Goal: Browse casually: Explore the website without a specific task or goal

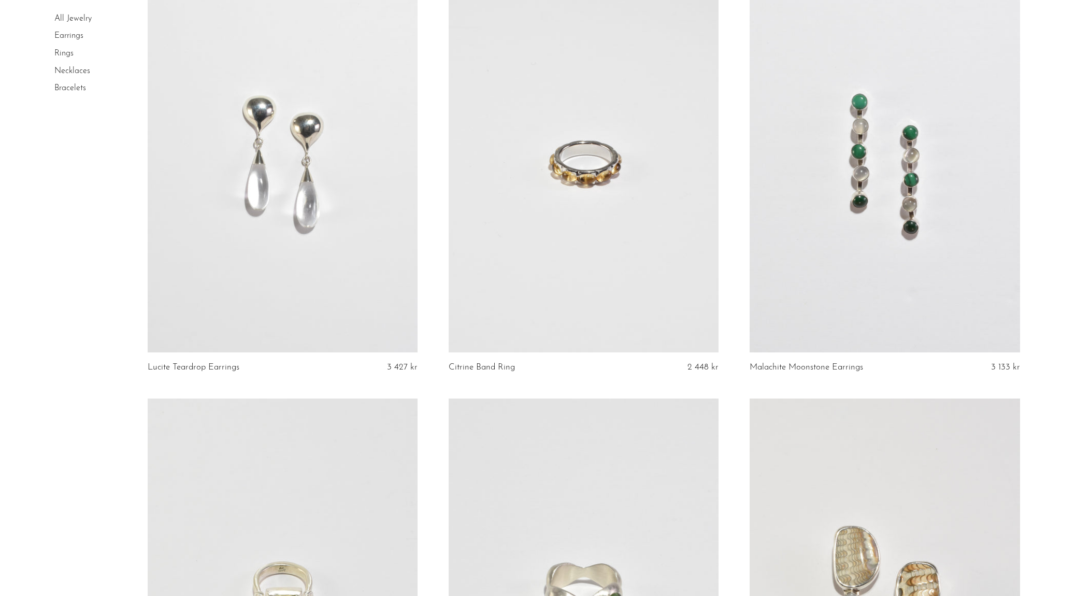
scroll to position [546, 0]
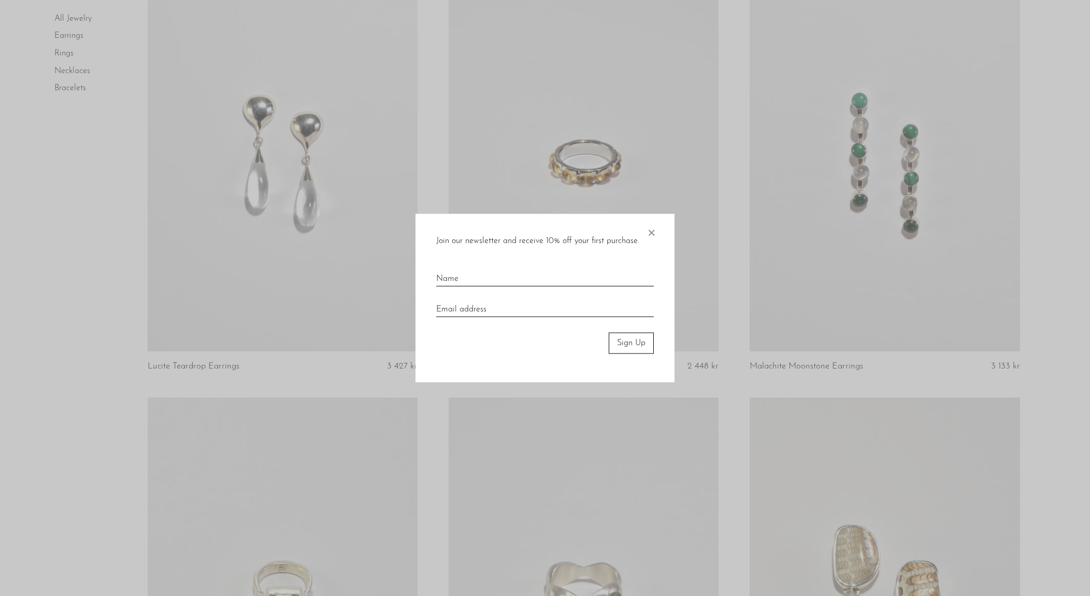
click at [649, 232] on span "×" at bounding box center [651, 230] width 10 height 33
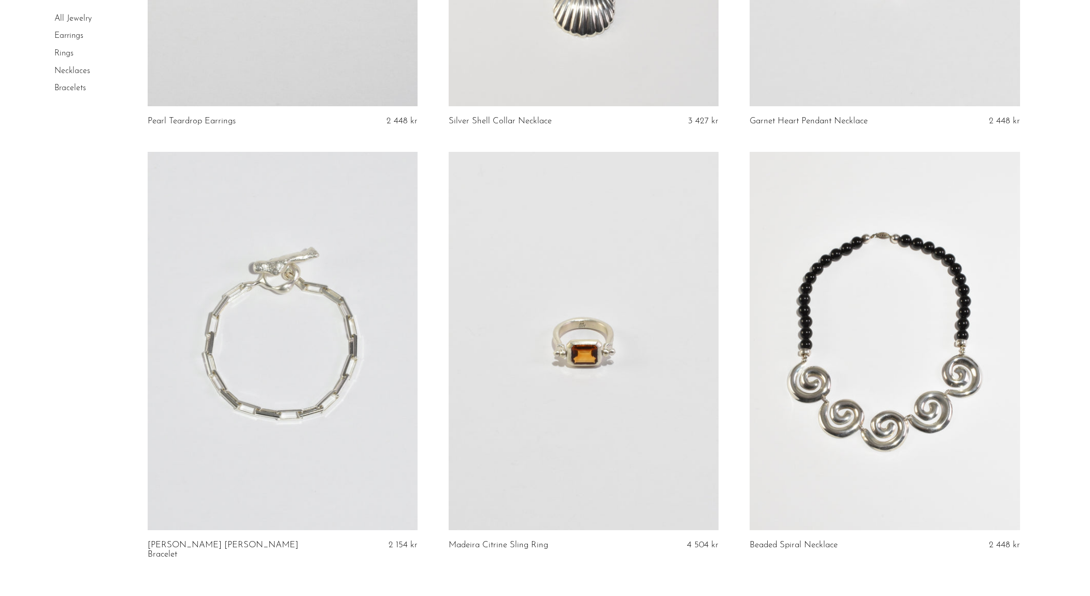
scroll to position [4838, 0]
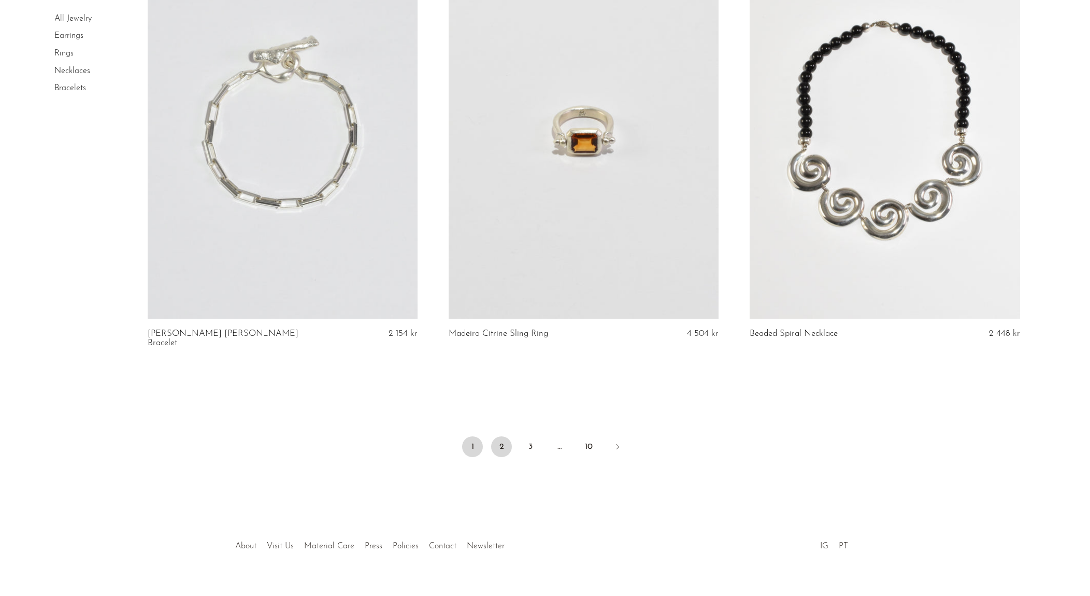
click at [498, 436] on link "2" at bounding box center [501, 446] width 21 height 21
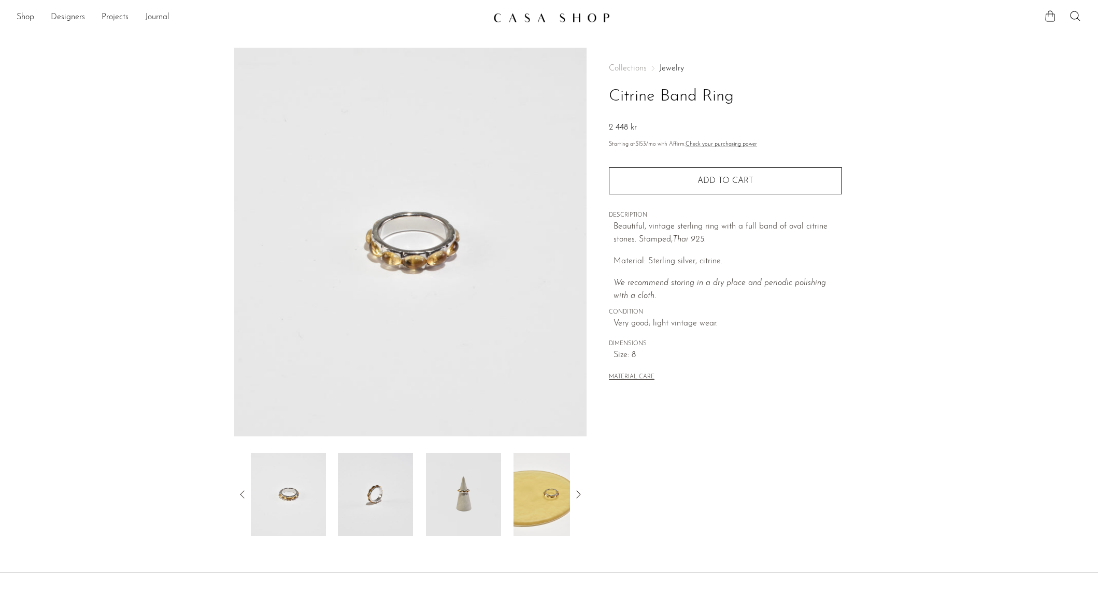
click at [543, 501] on img at bounding box center [551, 494] width 75 height 83
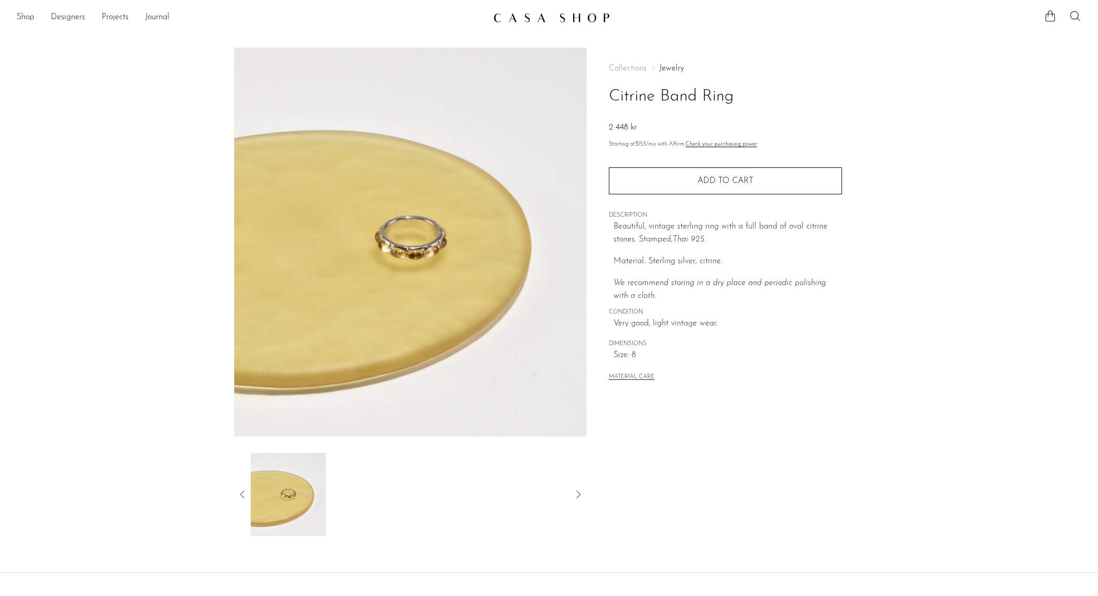
click at [579, 497] on icon at bounding box center [578, 494] width 12 height 12
click at [285, 505] on img at bounding box center [287, 494] width 75 height 83
click at [241, 491] on icon at bounding box center [242, 494] width 12 height 12
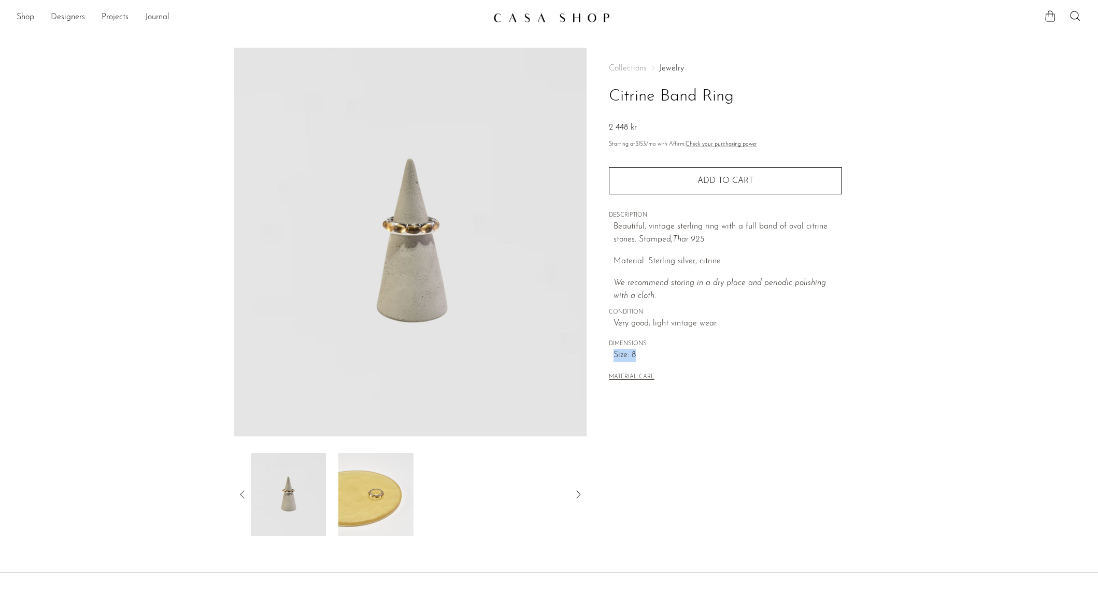
drag, startPoint x: 639, startPoint y: 356, endPoint x: 612, endPoint y: 355, distance: 27.0
click at [612, 355] on div "Collections Jewelry Citrine Band Ring 2 448 kr Starting at $153 /mo with Affirm…" at bounding box center [725, 224] width 233 height 352
copy span "Size: 8"
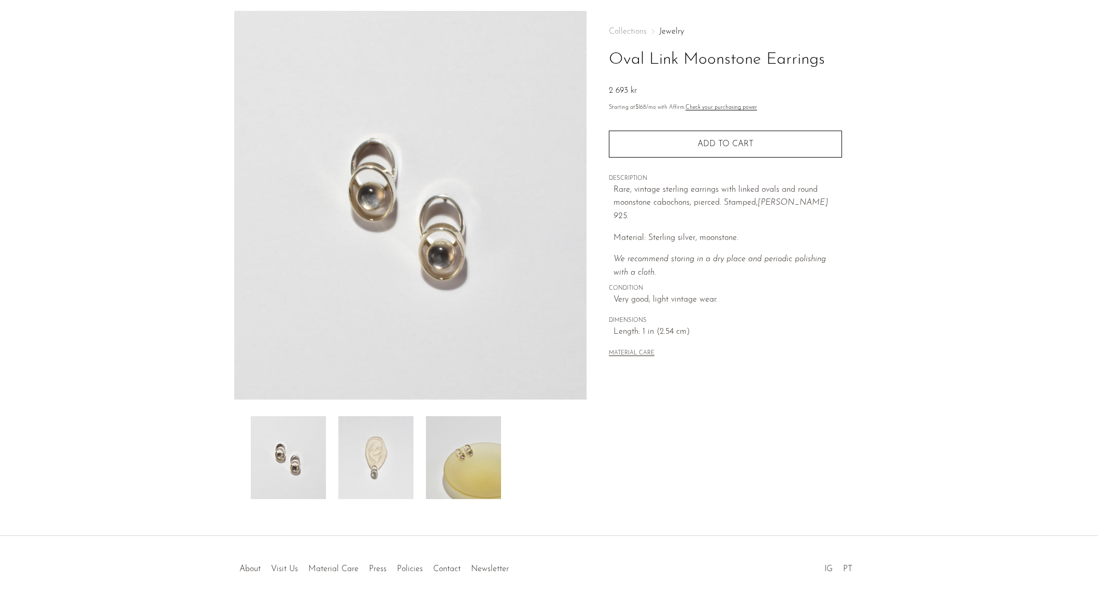
scroll to position [79, 0]
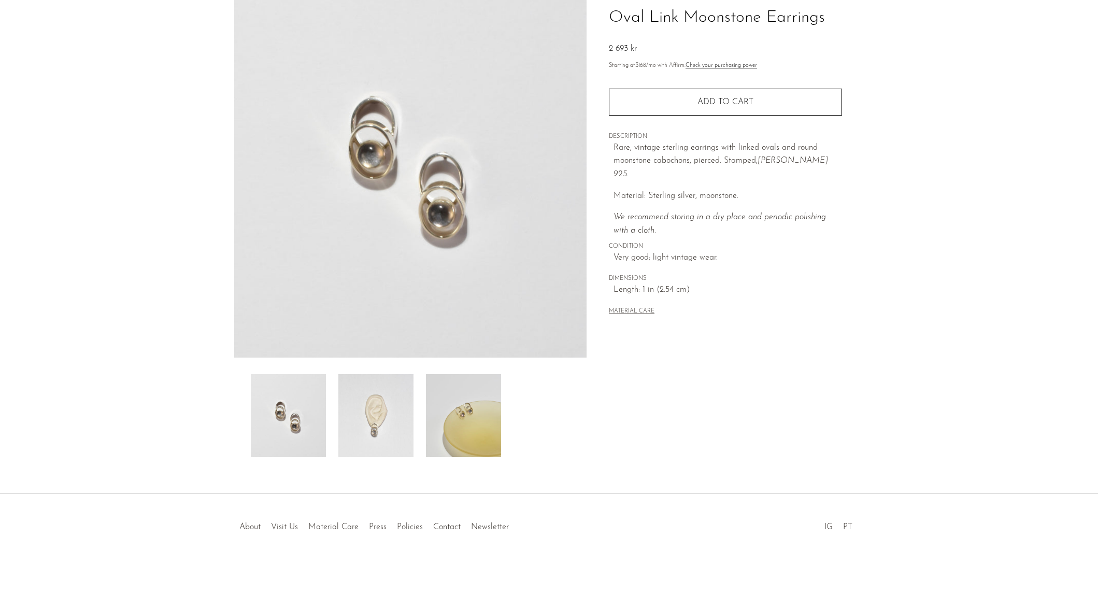
click at [372, 393] on img at bounding box center [375, 415] width 75 height 83
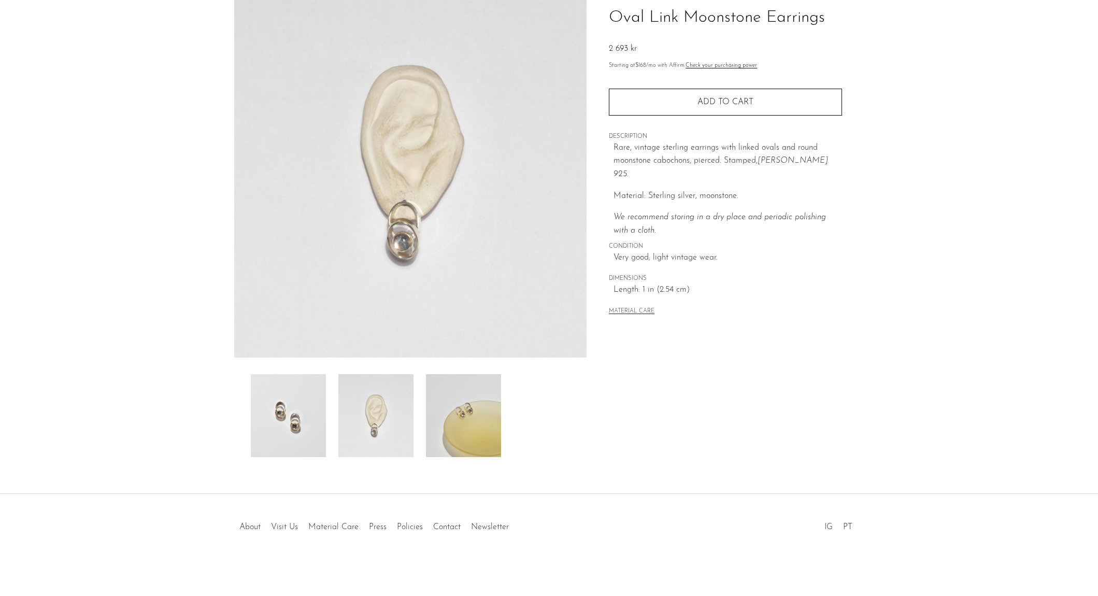
click at [405, 210] on img at bounding box center [410, 163] width 353 height 389
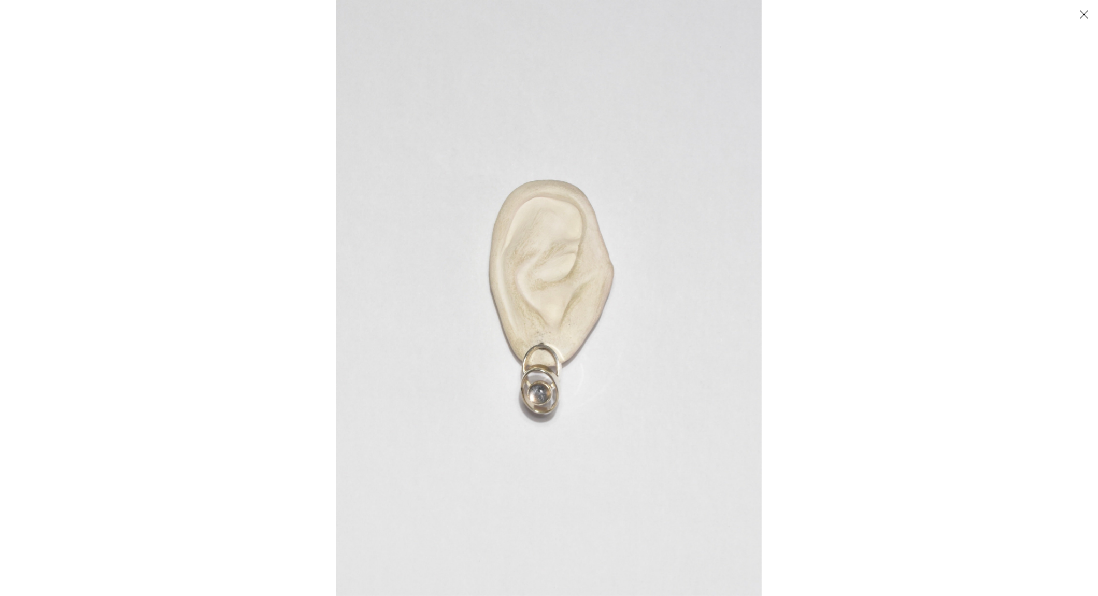
click at [545, 352] on img at bounding box center [549, 298] width 426 height 596
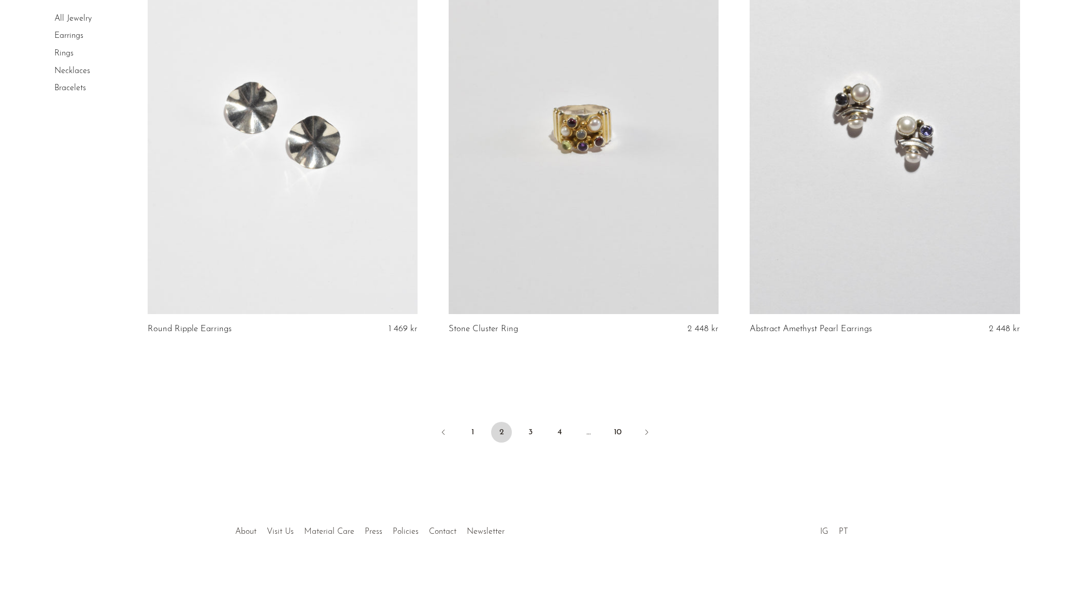
scroll to position [4828, 0]
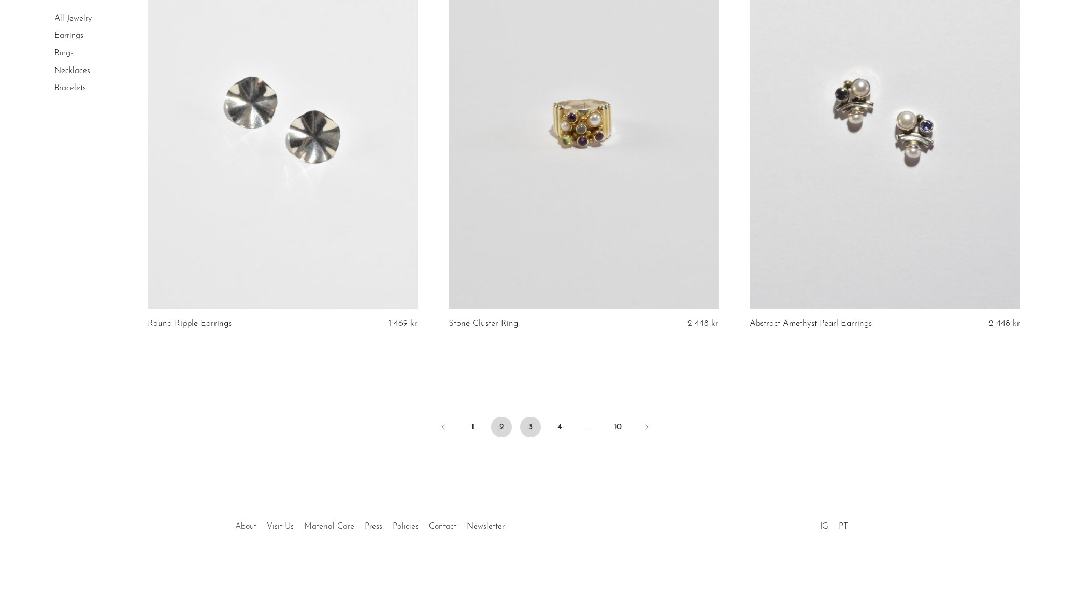
click at [528, 431] on link "3" at bounding box center [530, 427] width 21 height 21
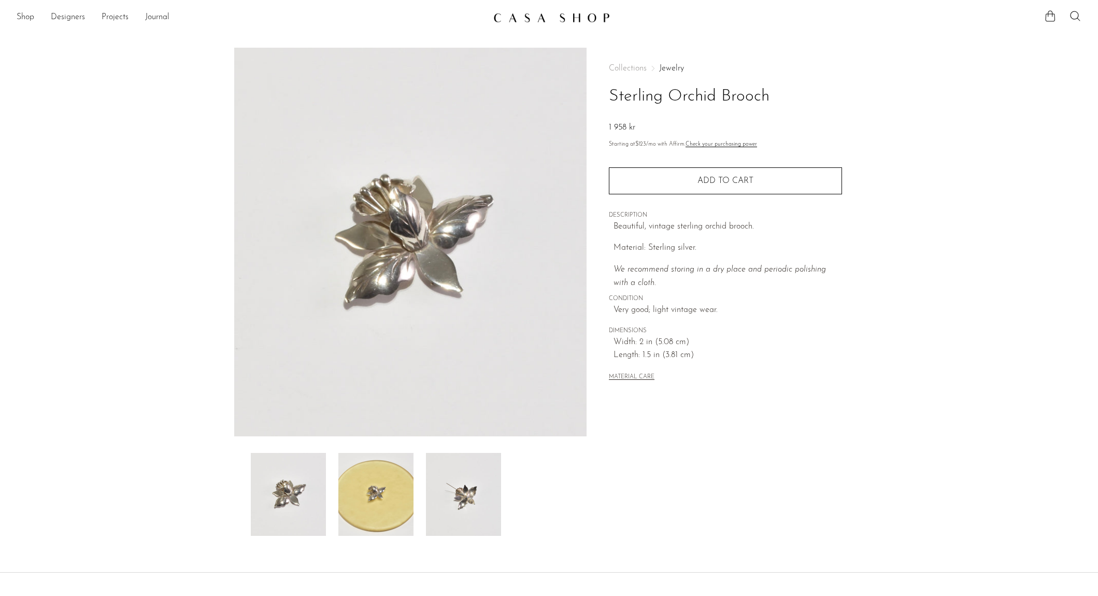
click at [376, 501] on img at bounding box center [375, 494] width 75 height 83
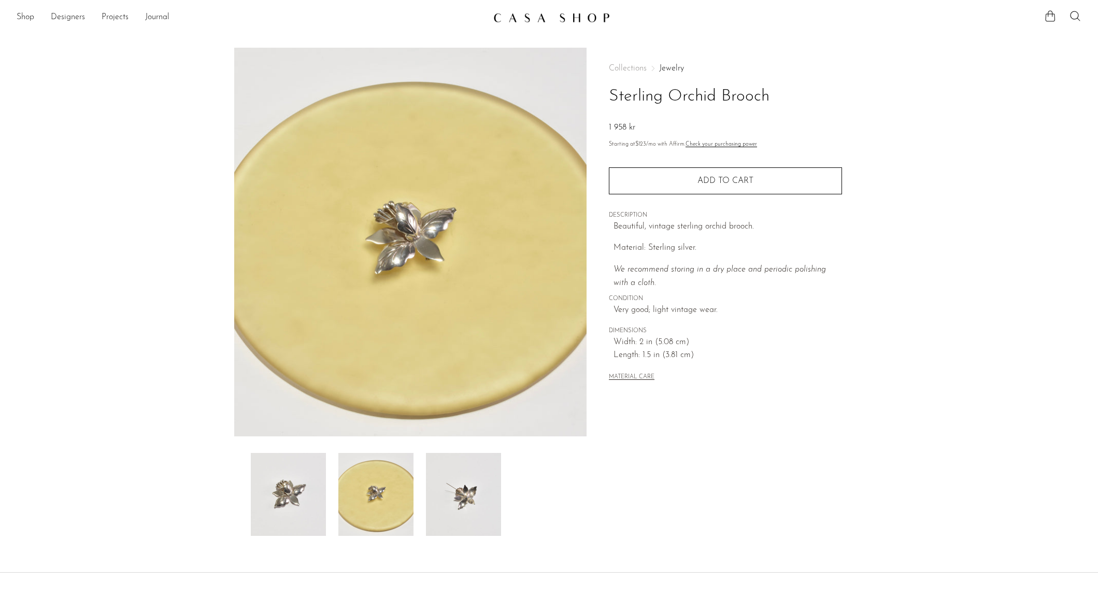
click at [439, 500] on img at bounding box center [463, 494] width 75 height 83
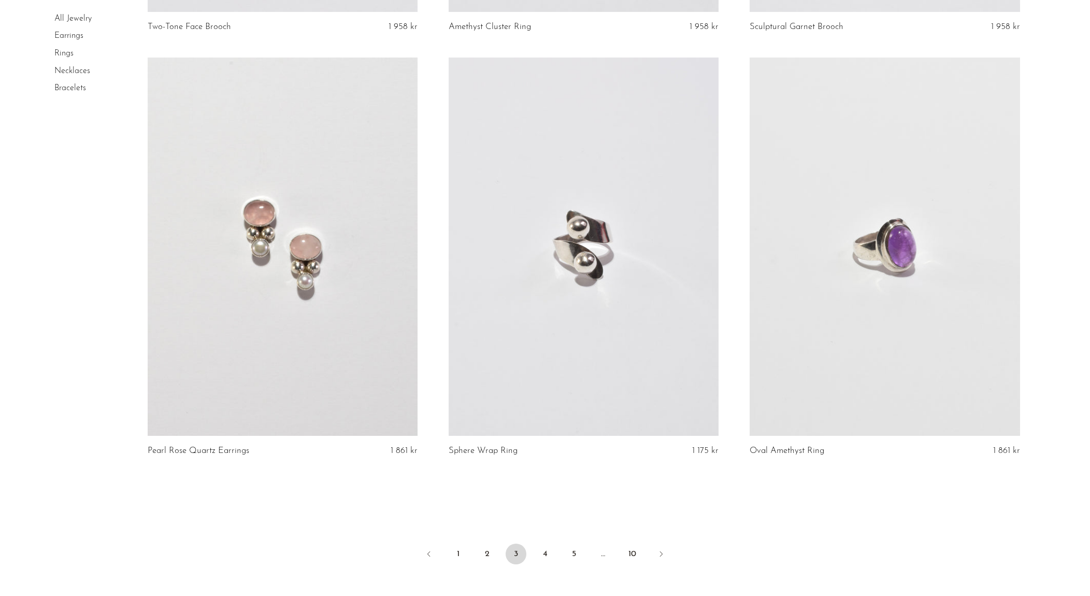
scroll to position [4704, 0]
click at [537, 548] on link "4" at bounding box center [545, 552] width 21 height 21
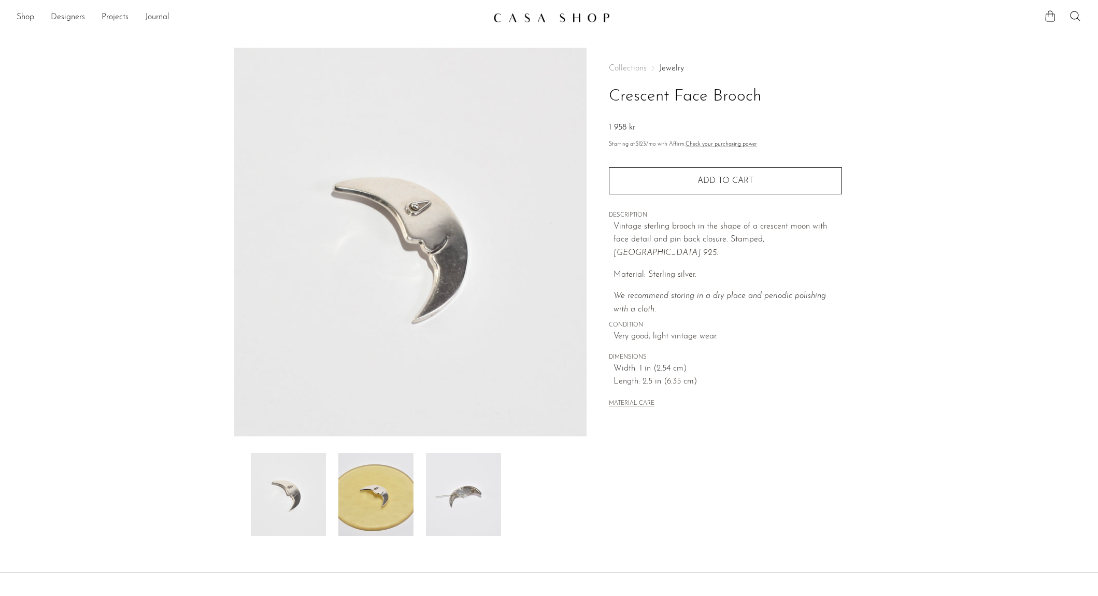
click at [450, 521] on img at bounding box center [463, 494] width 75 height 83
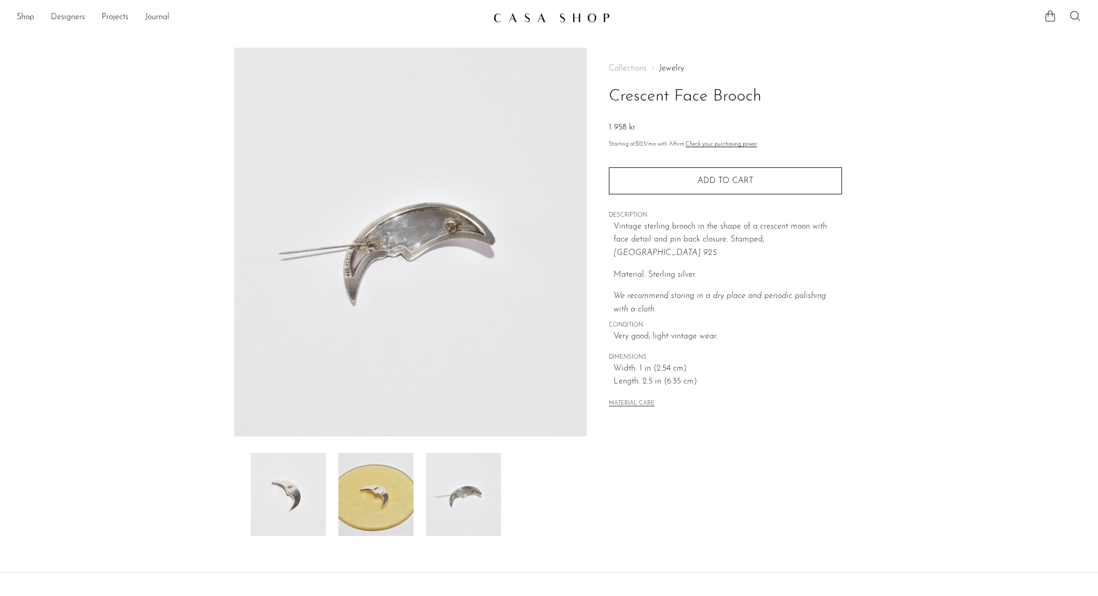
click at [343, 268] on img at bounding box center [410, 242] width 353 height 389
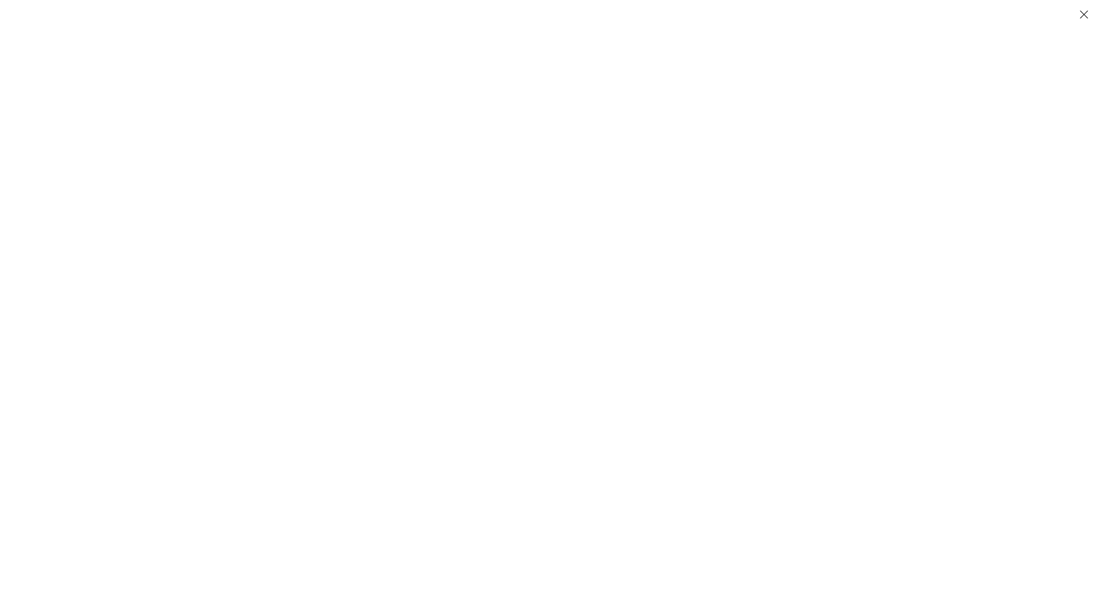
scroll to position [10, 0]
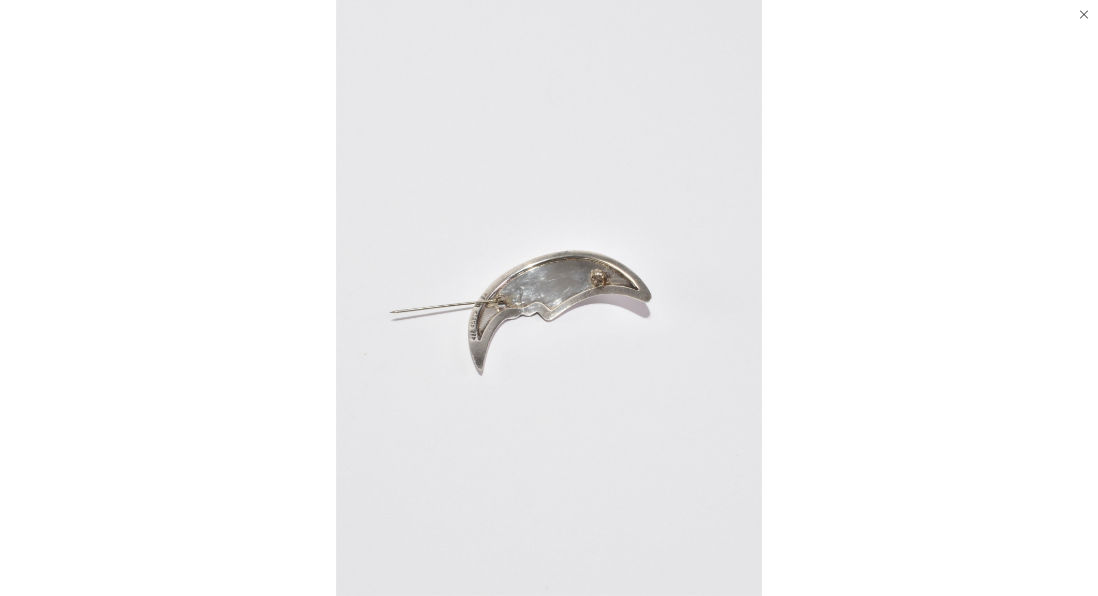
click at [473, 330] on img at bounding box center [549, 298] width 426 height 596
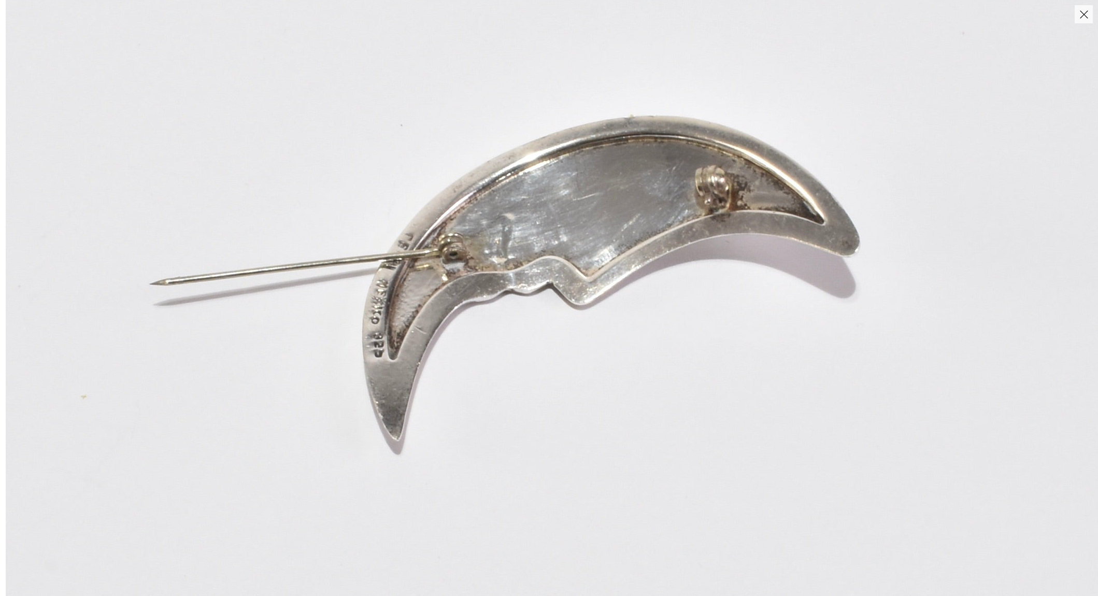
drag, startPoint x: 420, startPoint y: 325, endPoint x: 435, endPoint y: 340, distance: 20.9
click at [435, 340] on img at bounding box center [582, 245] width 1153 height 1614
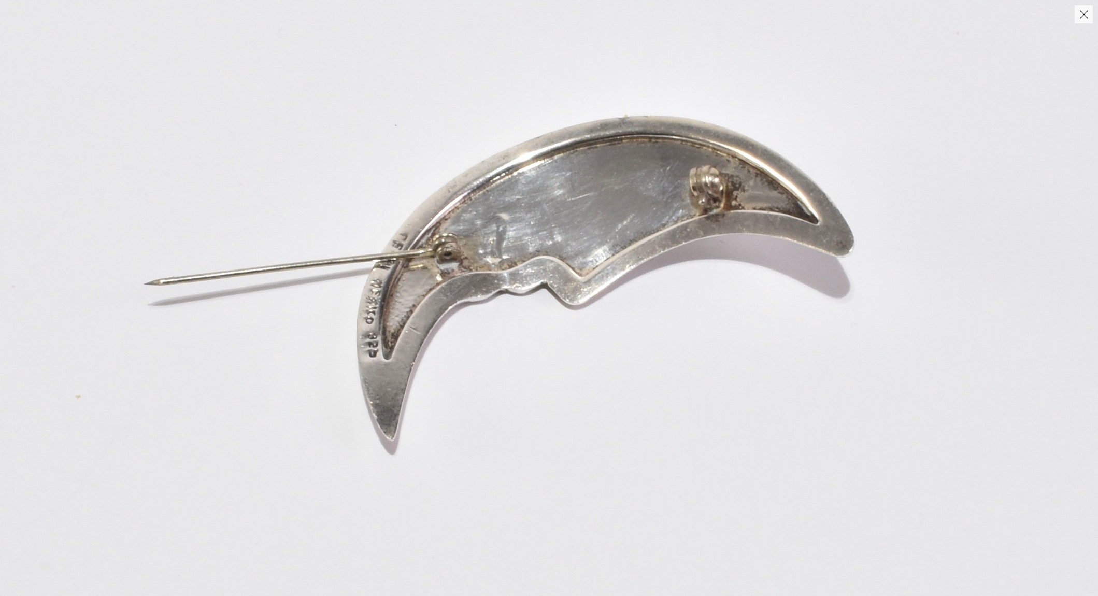
click at [1082, 12] on button "Close" at bounding box center [1084, 14] width 18 height 18
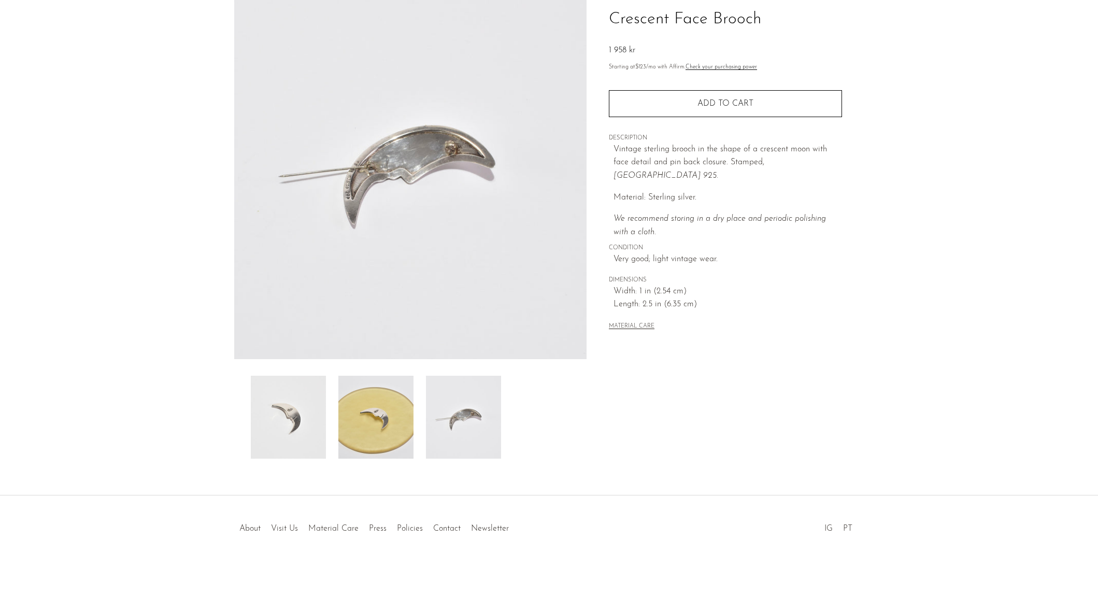
scroll to position [79, 0]
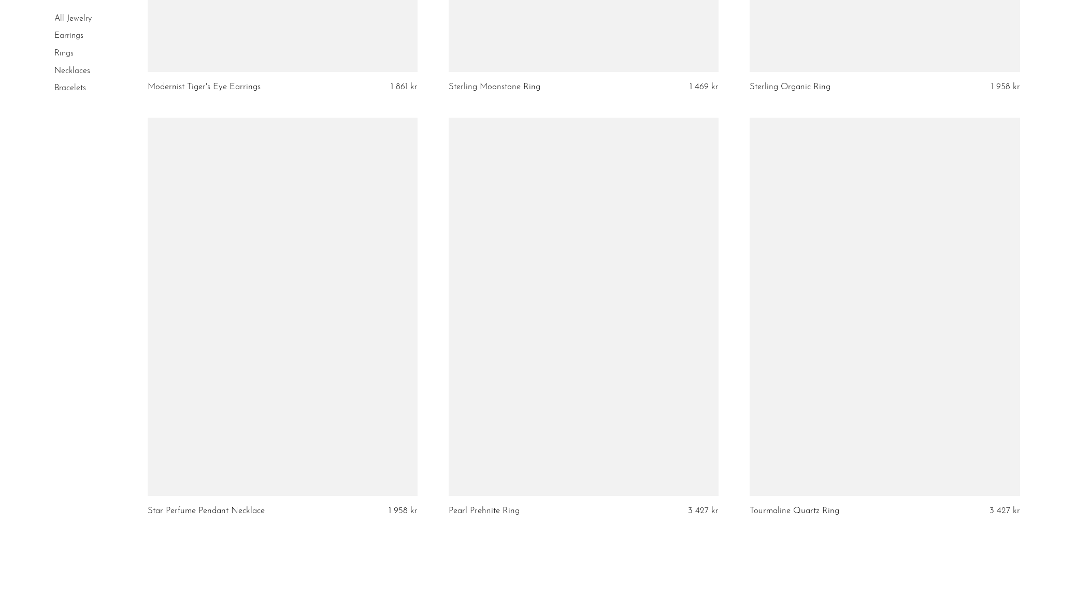
scroll to position [4828, 0]
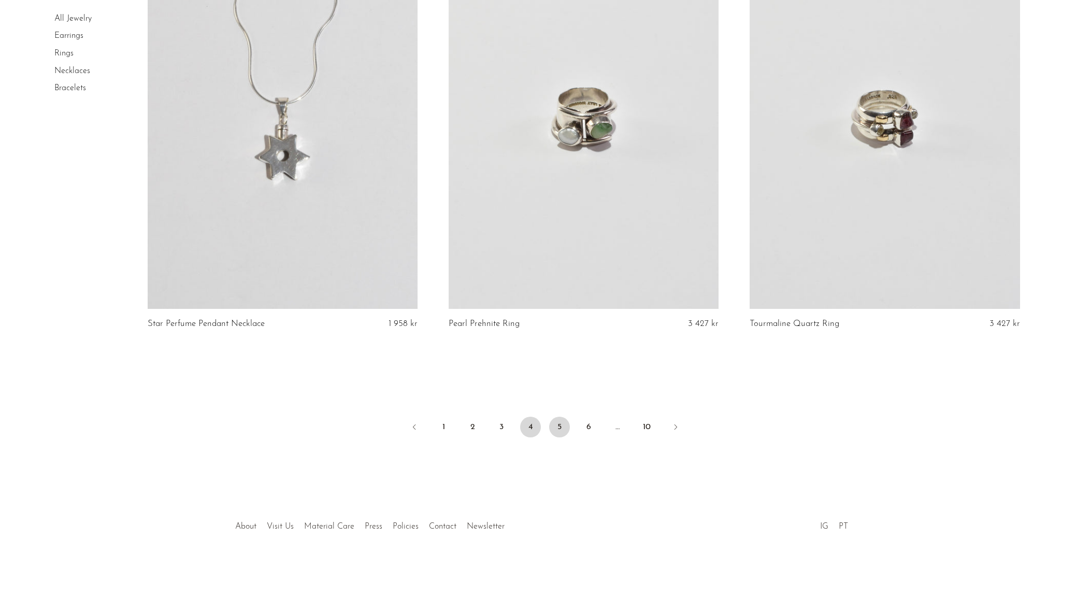
click at [561, 428] on link "5" at bounding box center [559, 427] width 21 height 21
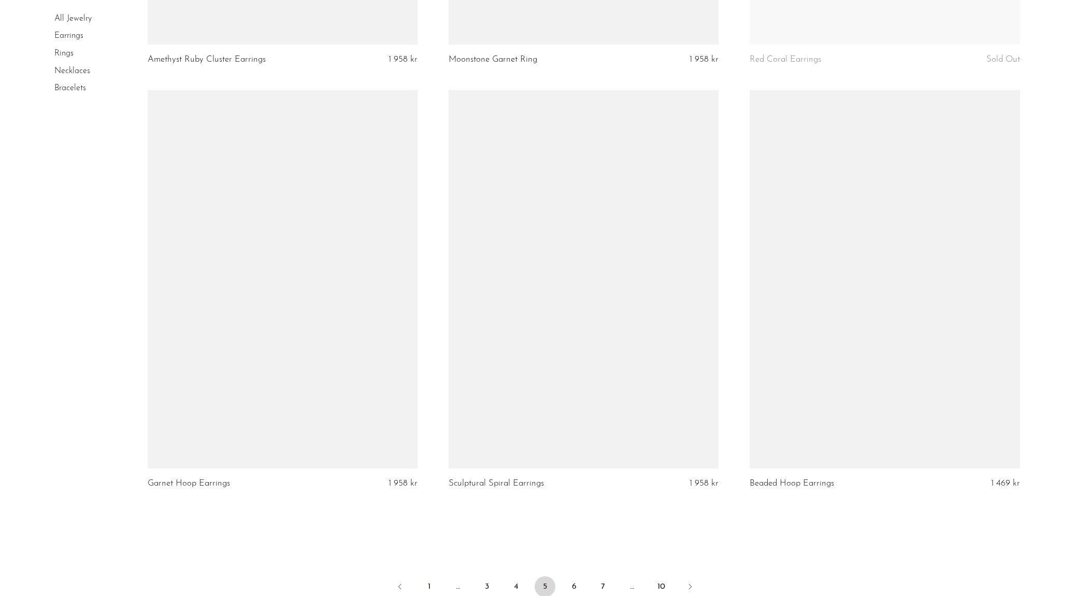
scroll to position [4734, 0]
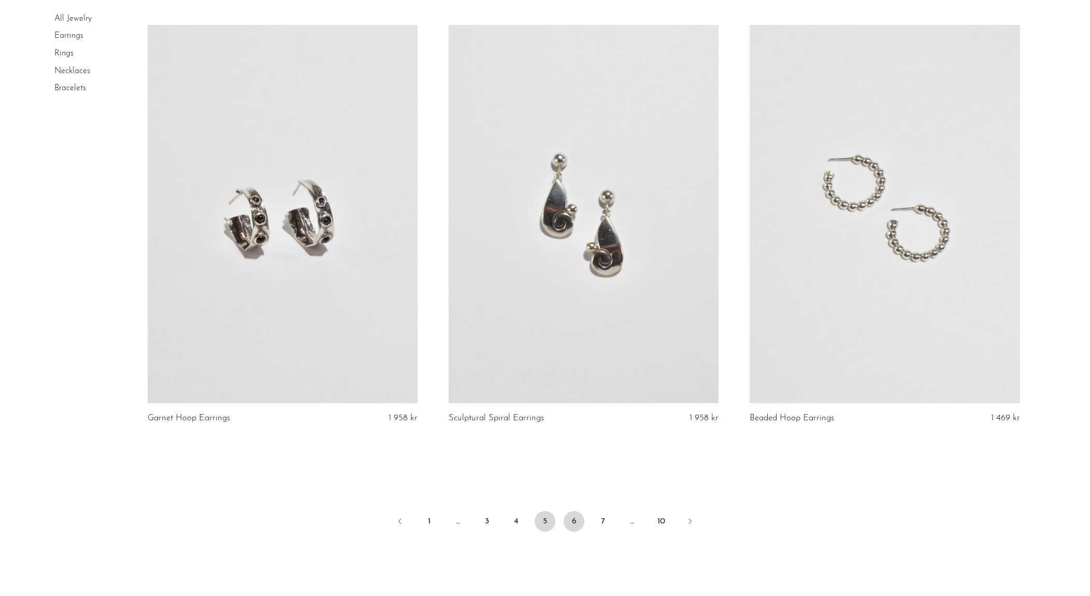
click at [570, 521] on link "6" at bounding box center [574, 521] width 21 height 21
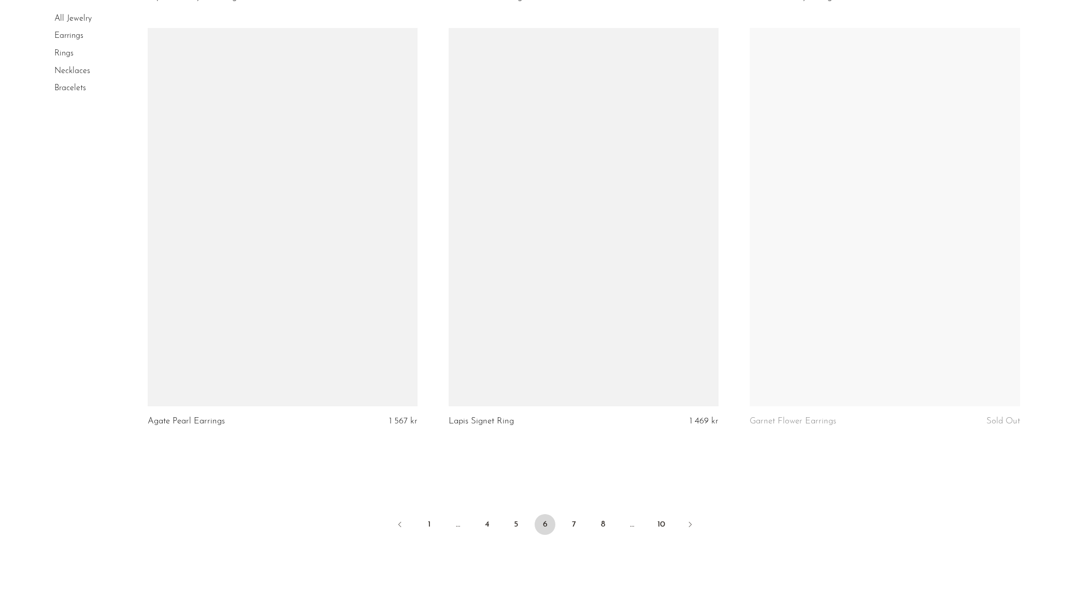
scroll to position [4734, 0]
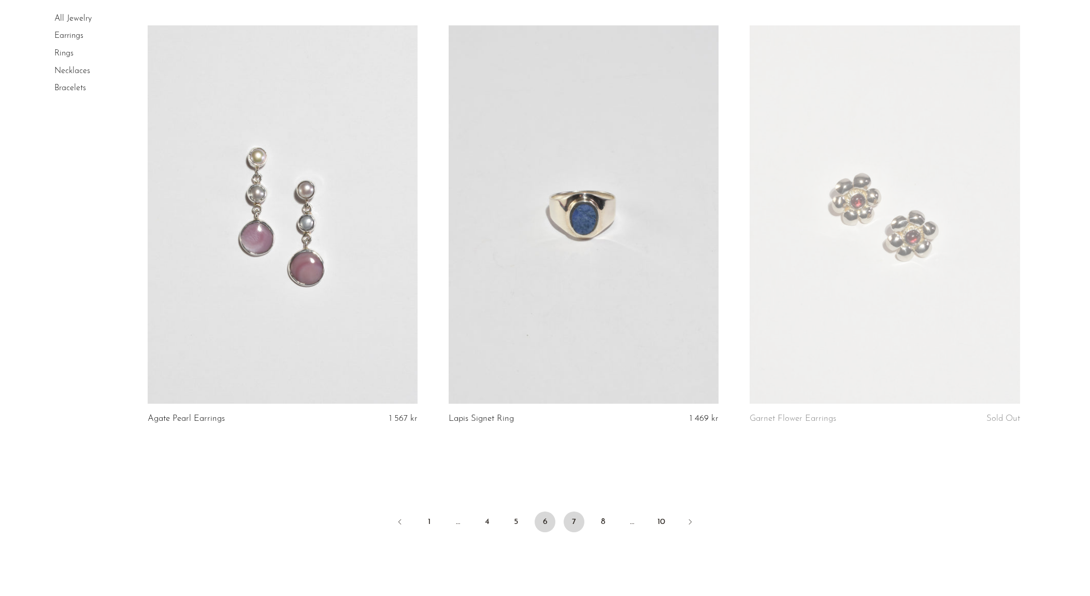
click at [573, 527] on link "7" at bounding box center [574, 522] width 21 height 21
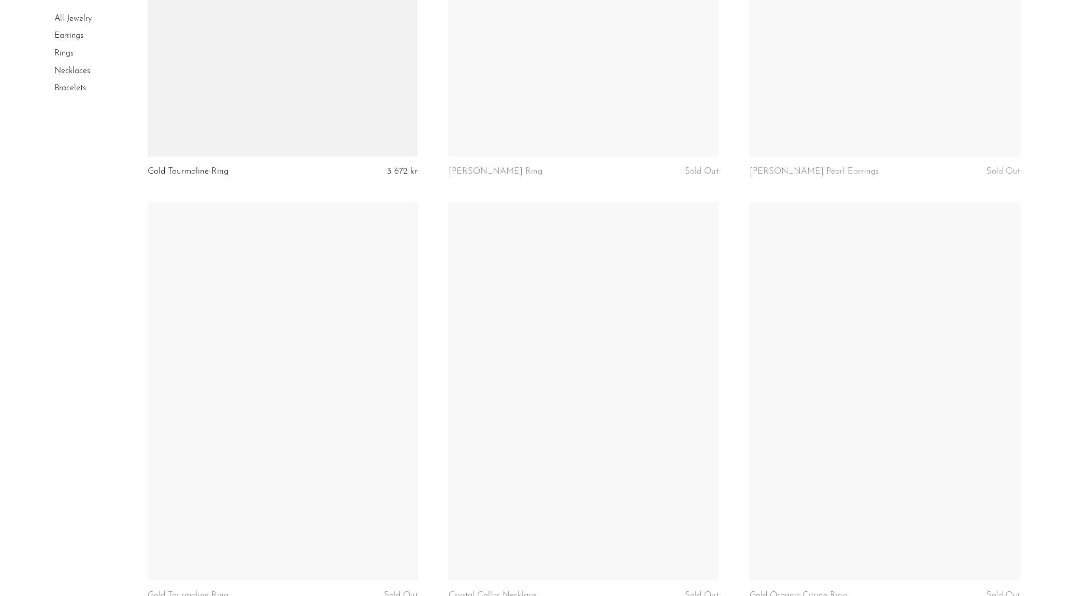
scroll to position [4828, 0]
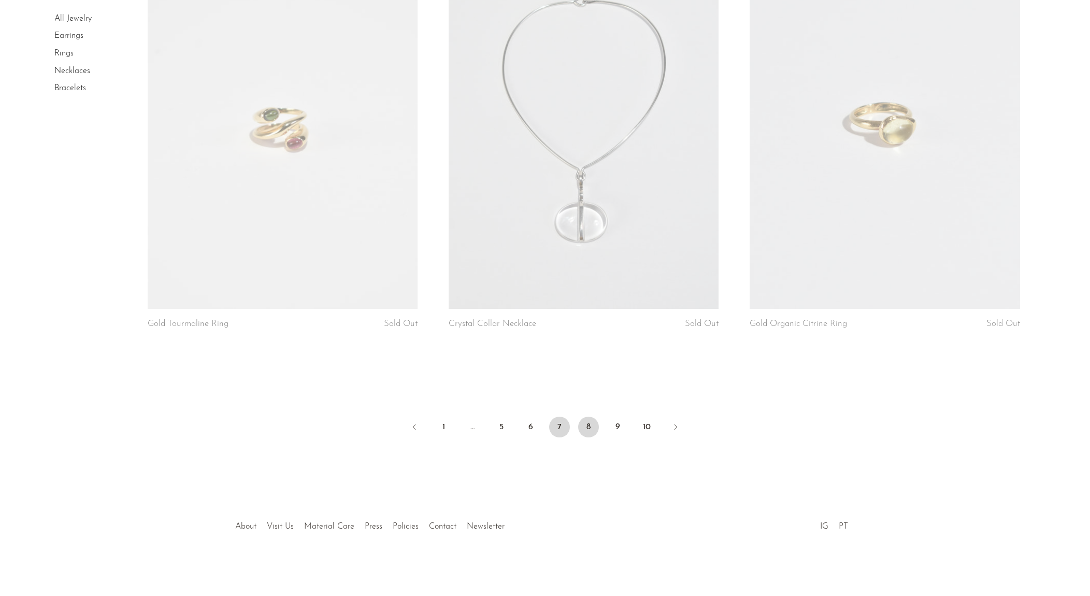
click at [589, 426] on link "8" at bounding box center [588, 427] width 21 height 21
